Goal: Task Accomplishment & Management: Use online tool/utility

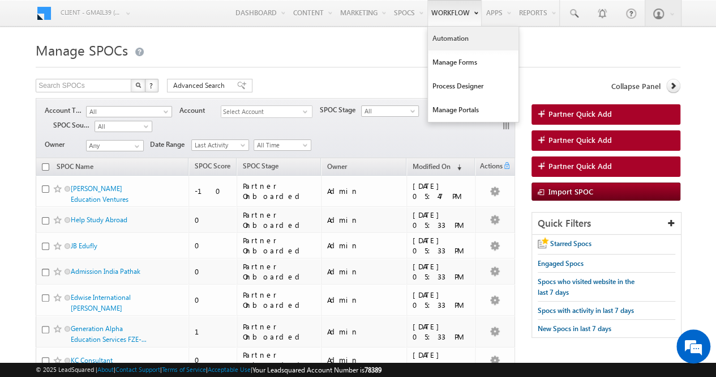
click at [455, 38] on link "Automation" at bounding box center [473, 39] width 91 height 24
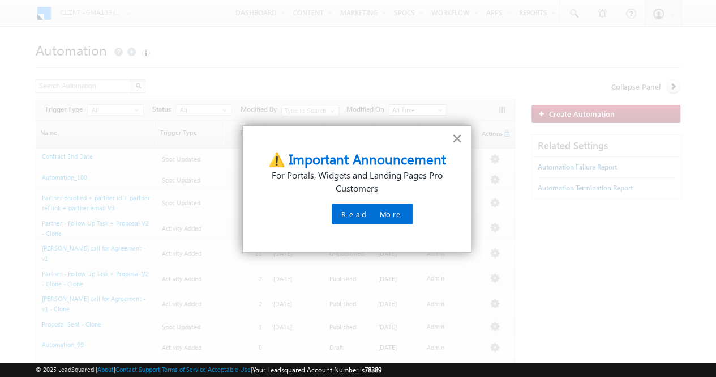
click at [460, 140] on button "×" at bounding box center [457, 138] width 11 height 18
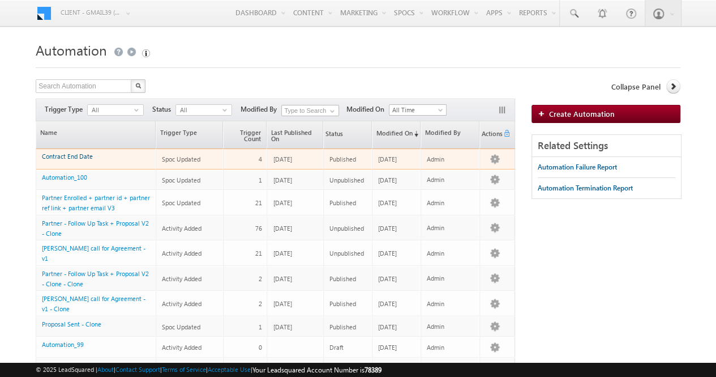
click at [74, 154] on link "Contract End Date" at bounding box center [67, 155] width 51 height 7
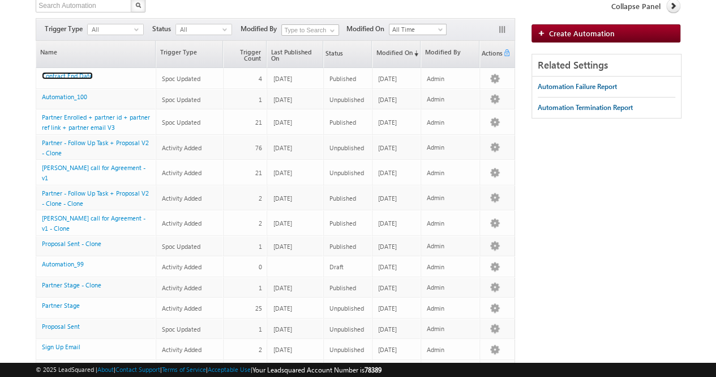
scroll to position [81, 0]
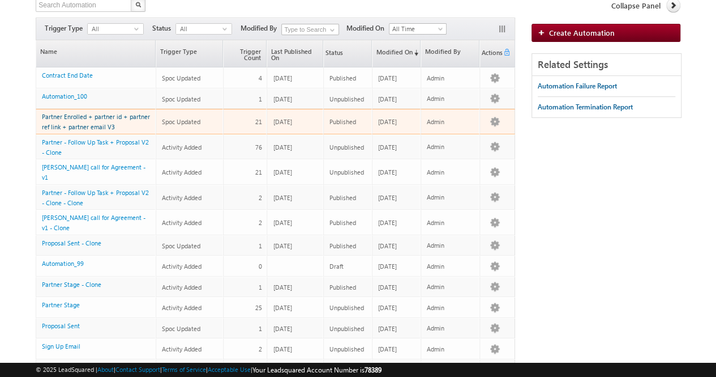
click at [99, 116] on link "Partner Enrolled + partner id + partner ref link + partner email V3" at bounding box center [96, 122] width 108 height 18
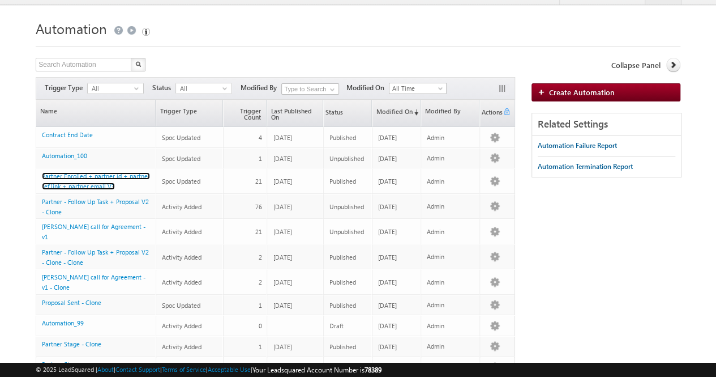
scroll to position [0, 0]
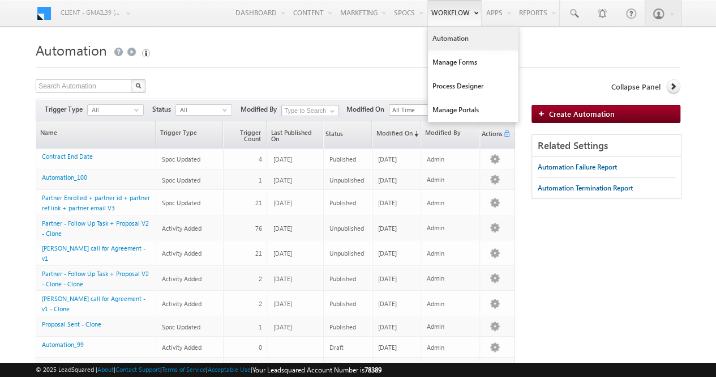
click at [455, 42] on link "Automation" at bounding box center [473, 39] width 91 height 24
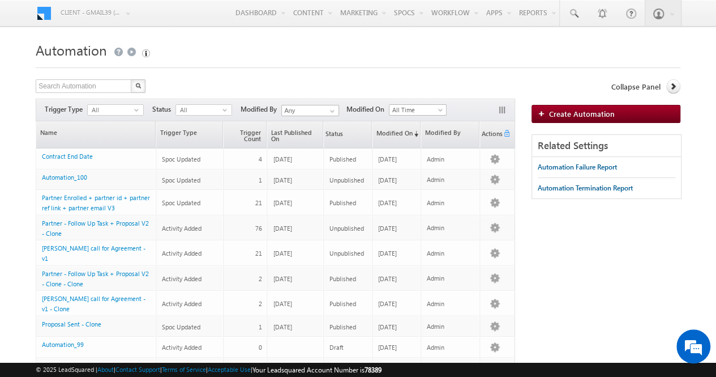
click at [99, 99] on div "Trigger Type All select Status All select -1 Modified By Any Any Modified On Go" at bounding box center [276, 110] width 480 height 23
click at [92, 91] on input "text" at bounding box center [84, 86] width 97 height 14
type input "new"
click at [131, 79] on button "button" at bounding box center [138, 86] width 15 height 14
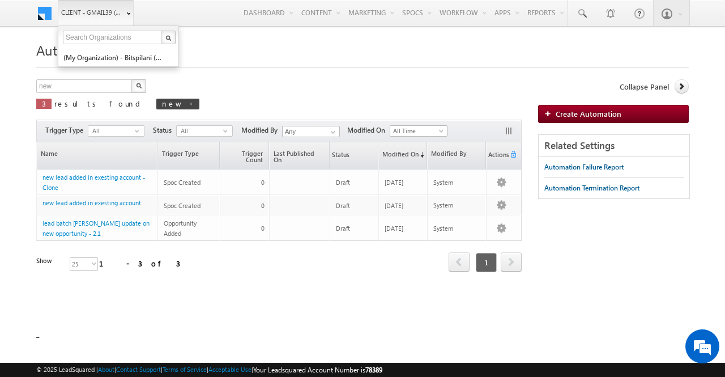
click at [129, 13] on b at bounding box center [128, 14] width 4 height 7
click at [116, 62] on link "(My Organization) - bitspilani (71865)" at bounding box center [115, 58] width 104 height 18
